Goal: Task Accomplishment & Management: Manage account settings

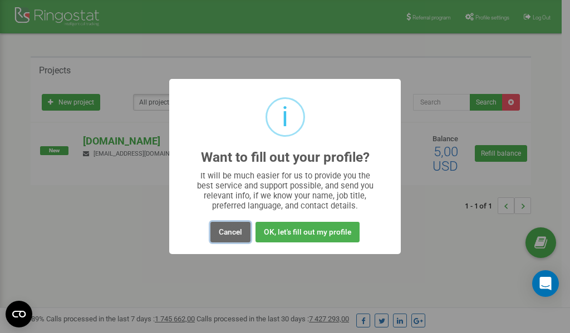
click at [232, 228] on button "Cancel" at bounding box center [230, 232] width 40 height 21
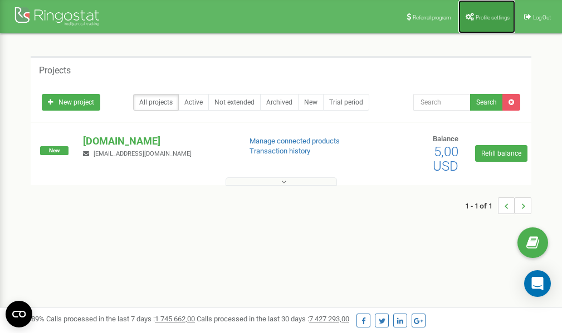
click at [489, 23] on link "Profile settings" at bounding box center [486, 16] width 57 height 33
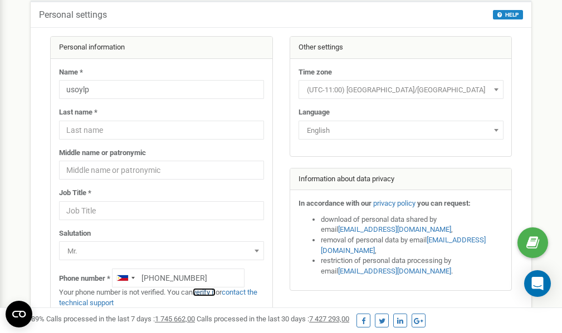
click at [209, 293] on link "verify it" at bounding box center [204, 292] width 23 height 8
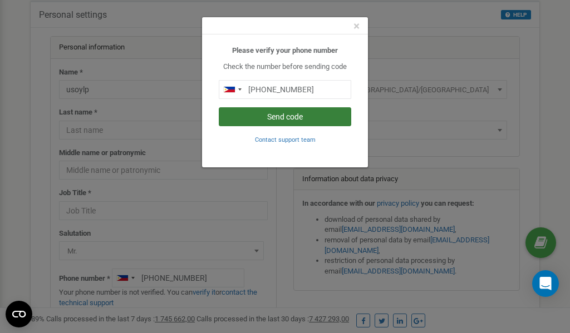
click at [303, 119] on button "Send code" at bounding box center [285, 116] width 132 height 19
